Goal: Go to known website: Access a specific website the user already knows

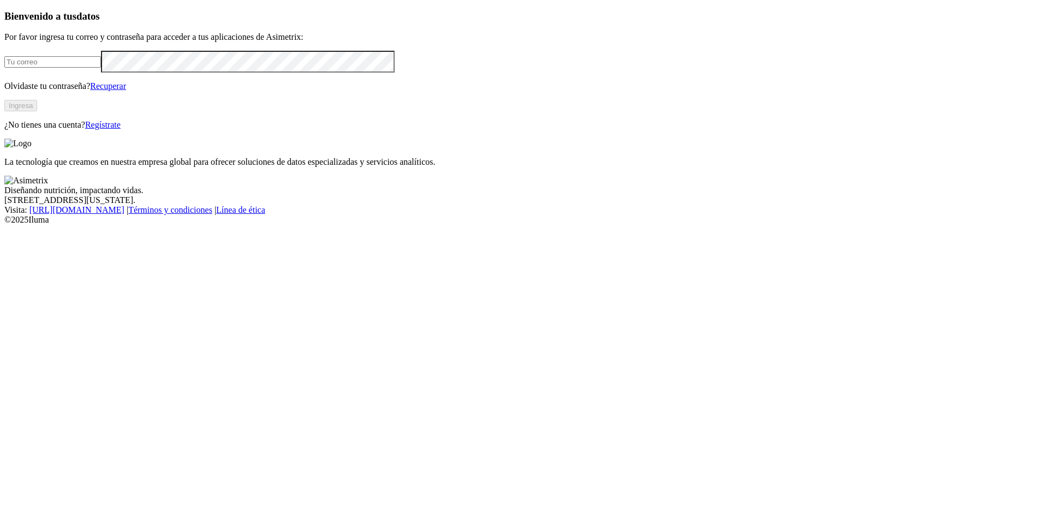
click at [87, 68] on input "email" at bounding box center [52, 61] width 97 height 11
type input "[EMAIL_ADDRESS][PERSON_NAME][DOMAIN_NAME]"
click input "submit" at bounding box center [0, 0] width 0 height 0
